Goal: Check status

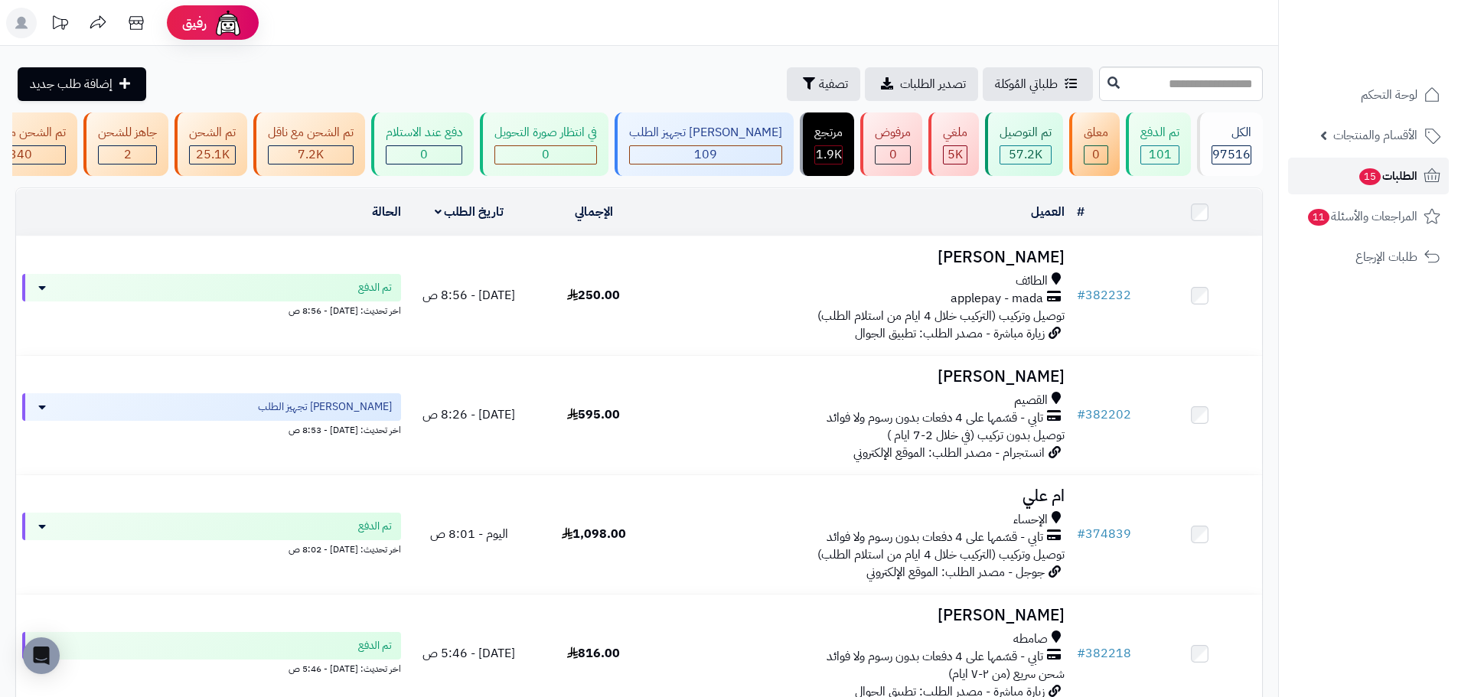
click at [1412, 182] on span "الطلبات 15" at bounding box center [1388, 175] width 60 height 21
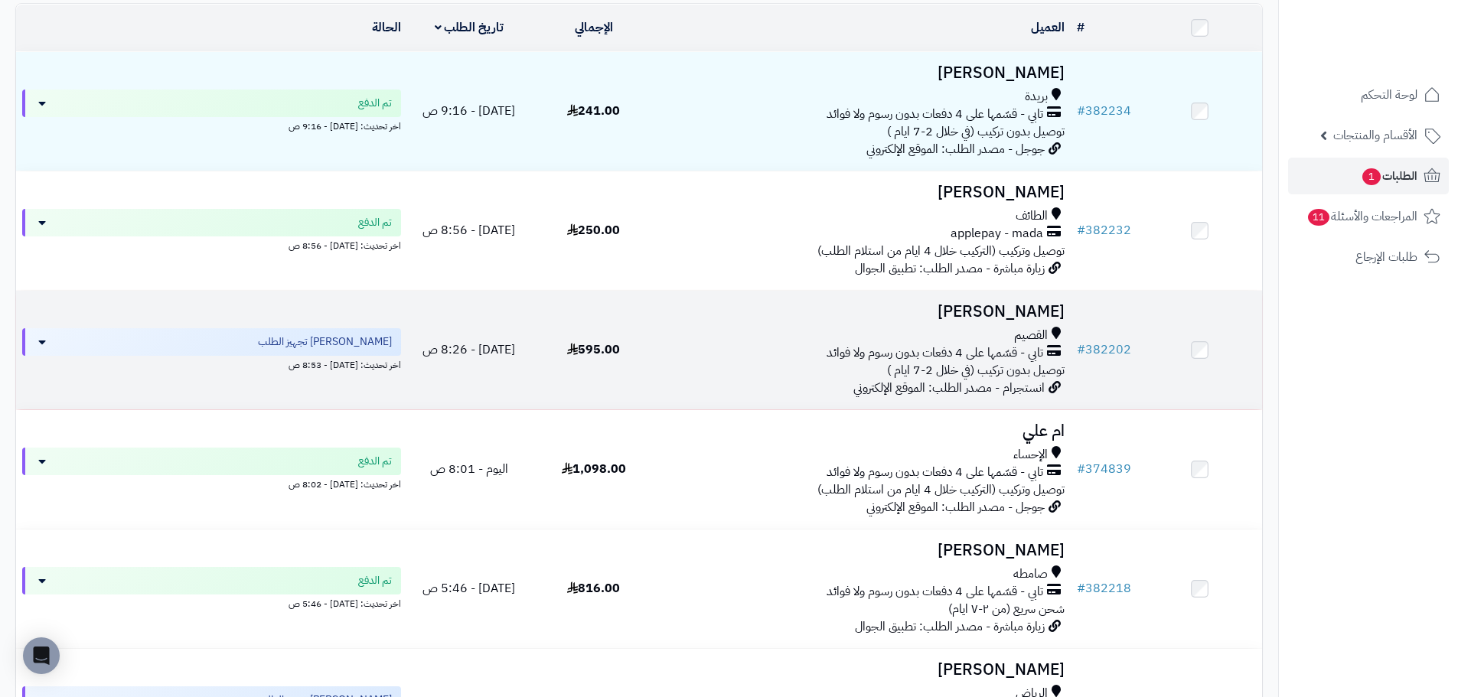
scroll to position [230, 0]
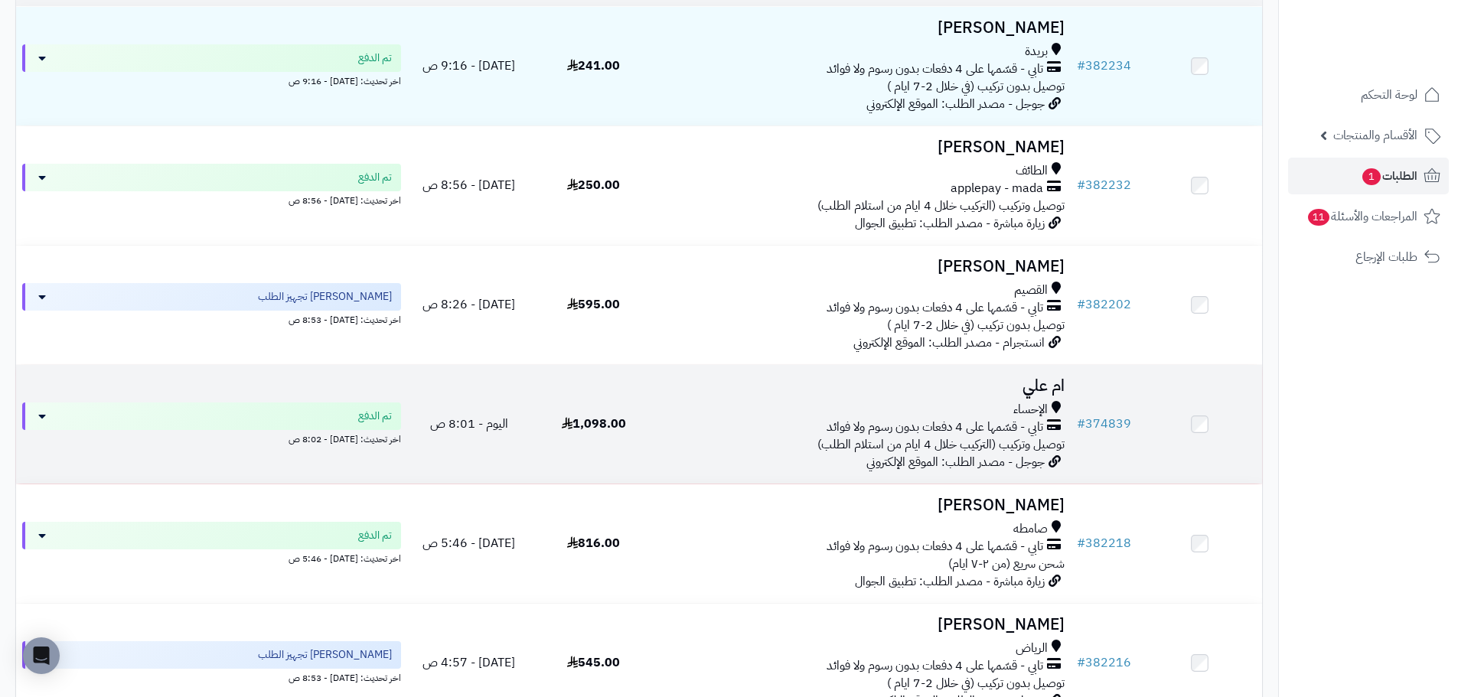
click at [729, 431] on div "تابي - قسّمها على 4 دفعات بدون رسوم ولا فوائد" at bounding box center [863, 428] width 403 height 18
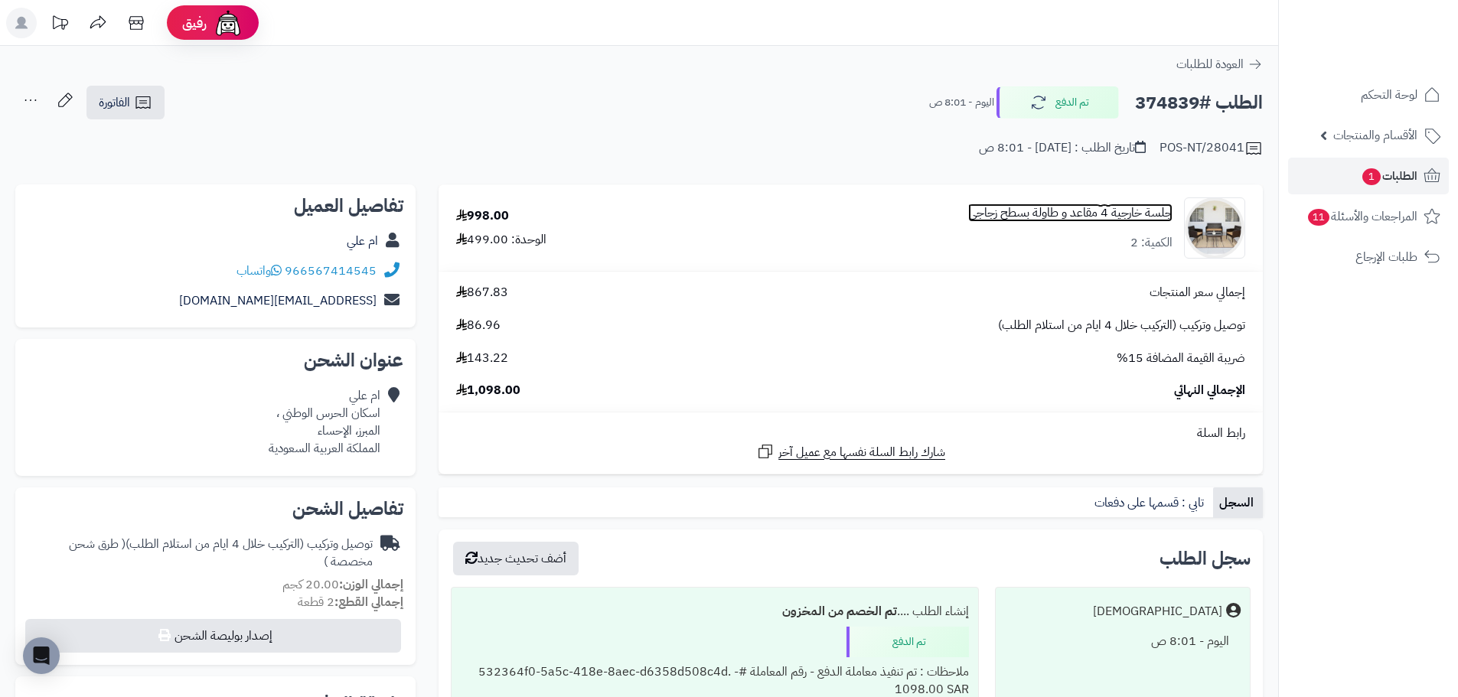
click at [1127, 208] on link "جلسة خارجية 4 مقاعد و طاولة بسطح زجاجي" at bounding box center [1070, 213] width 204 height 18
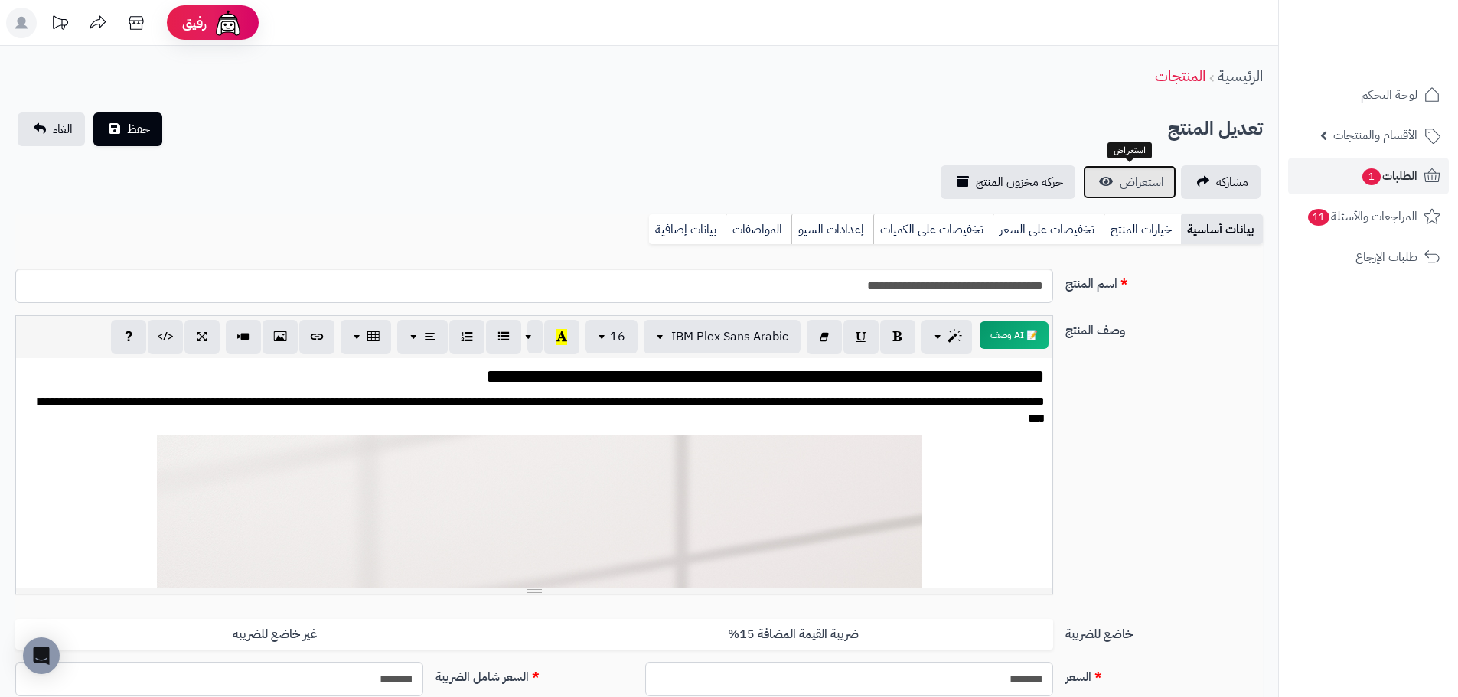
click at [1130, 187] on span "استعراض" at bounding box center [1142, 182] width 44 height 18
